Goal: Transaction & Acquisition: Purchase product/service

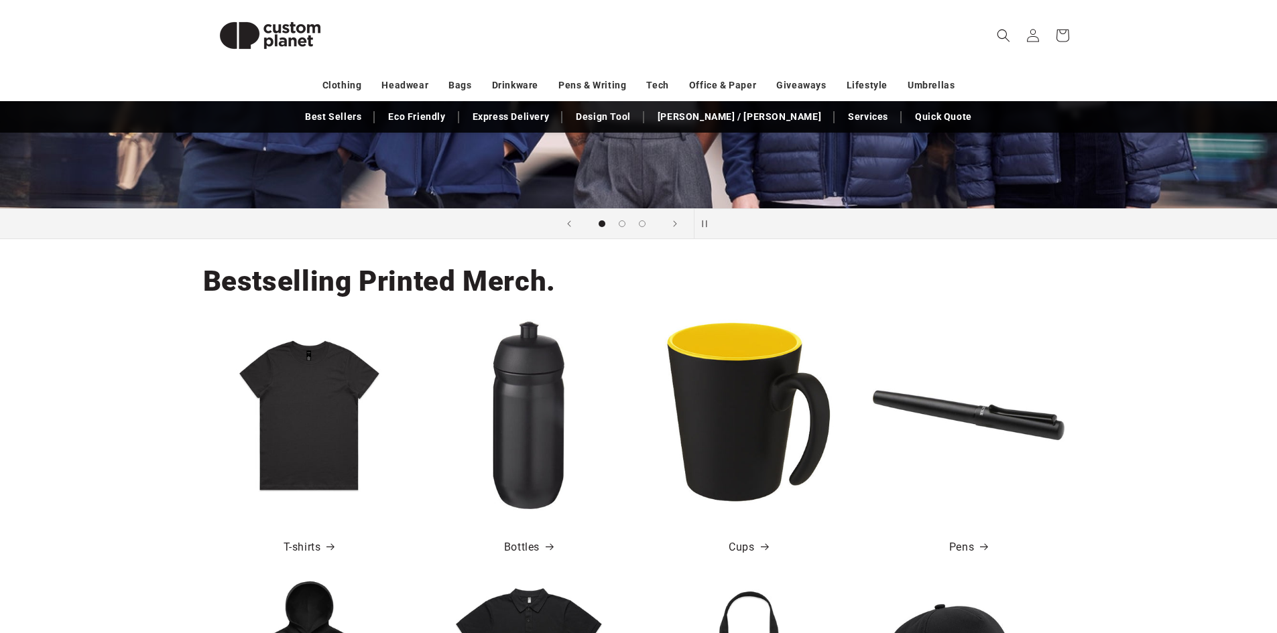
scroll to position [469, 0]
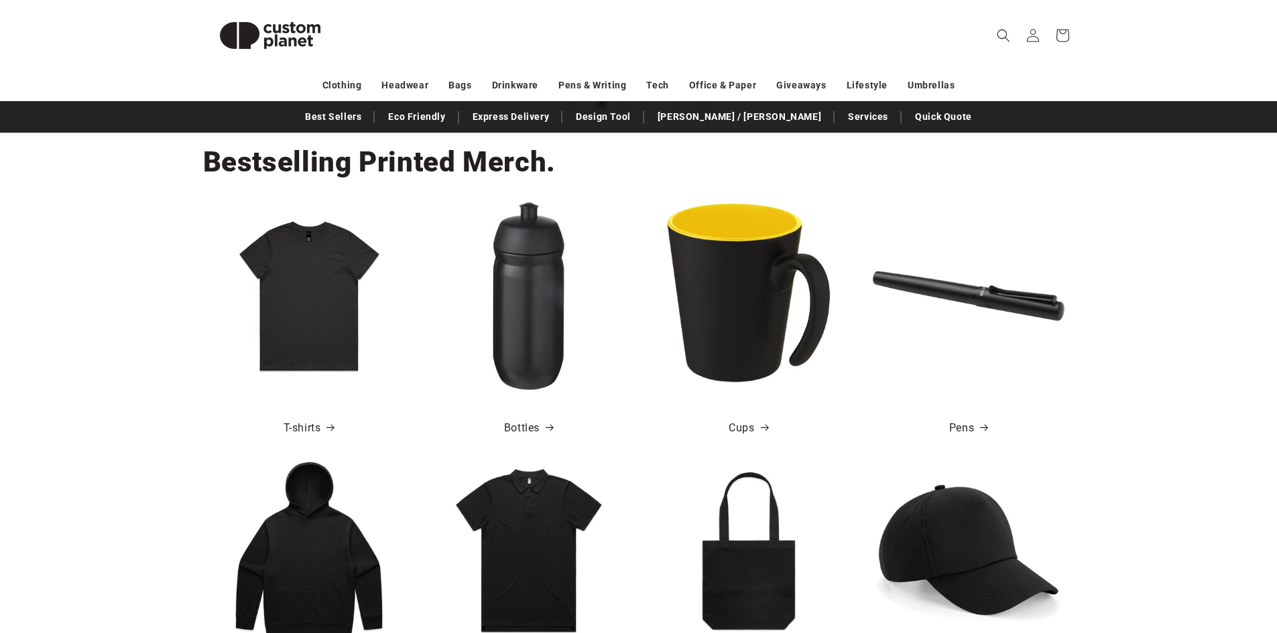
click at [534, 327] on img at bounding box center [529, 296] width 192 height 192
click at [1018, 304] on img at bounding box center [969, 296] width 192 height 192
click at [969, 432] on link "Pens" at bounding box center [968, 428] width 38 height 19
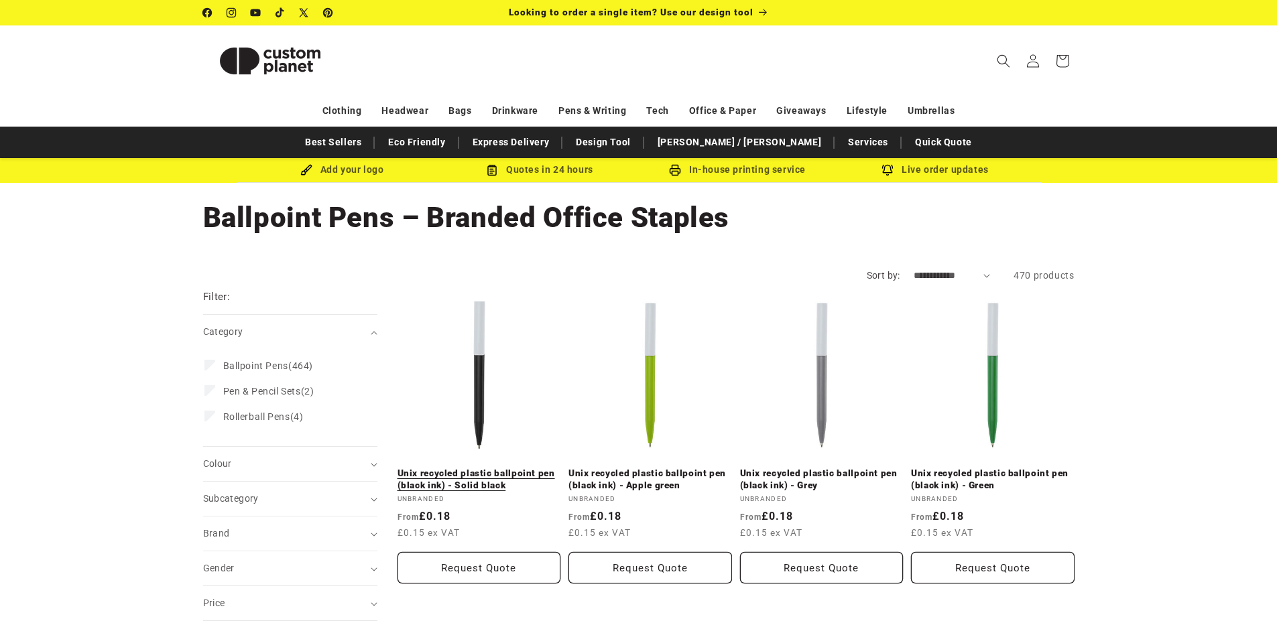
click at [472, 474] on link "Unix recycled plastic ballpoint pen (black ink) - Solid black" at bounding box center [480, 479] width 164 height 23
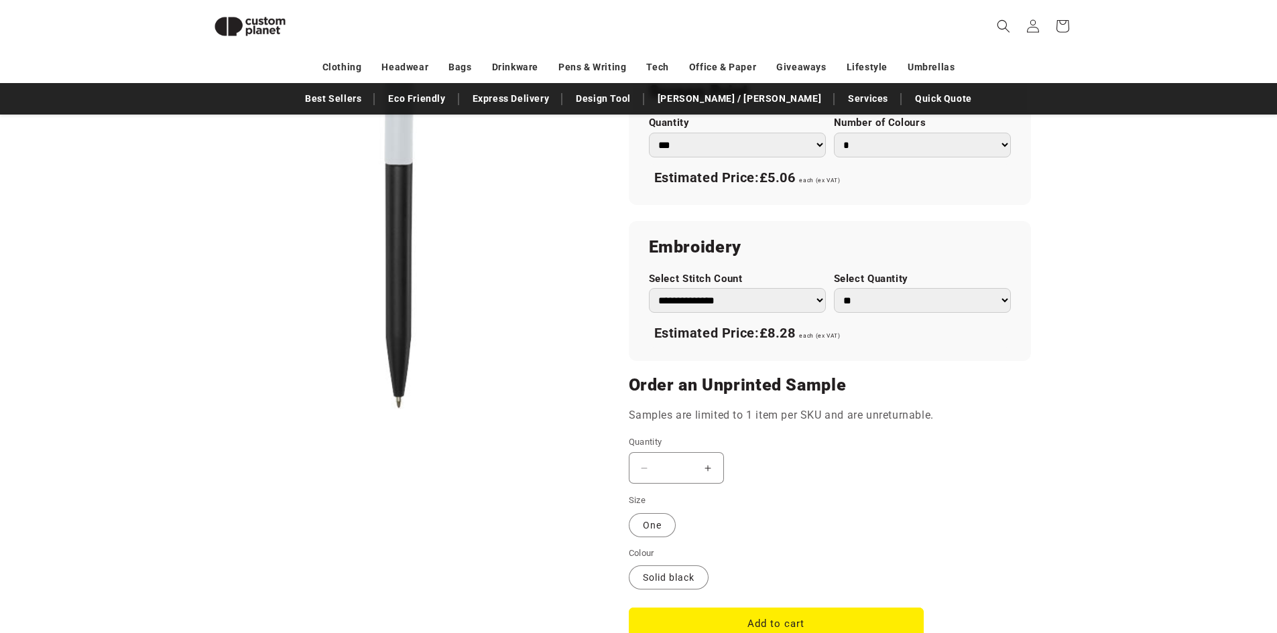
scroll to position [518, 0]
